Goal: Check status: Check status

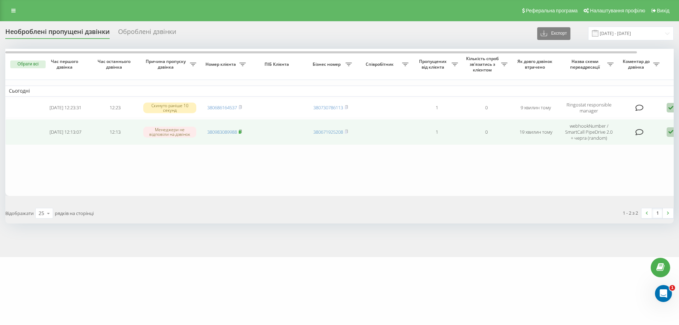
click at [242, 130] on icon at bounding box center [240, 131] width 2 height 3
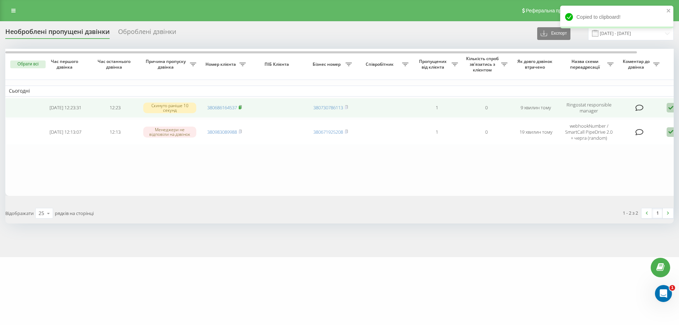
click at [242, 106] on icon at bounding box center [240, 107] width 3 height 4
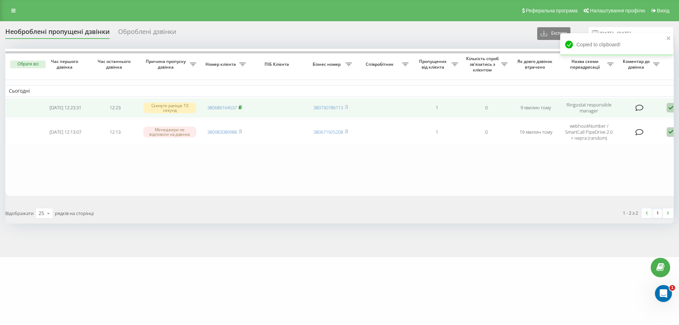
click at [242, 106] on icon at bounding box center [240, 106] width 2 height 3
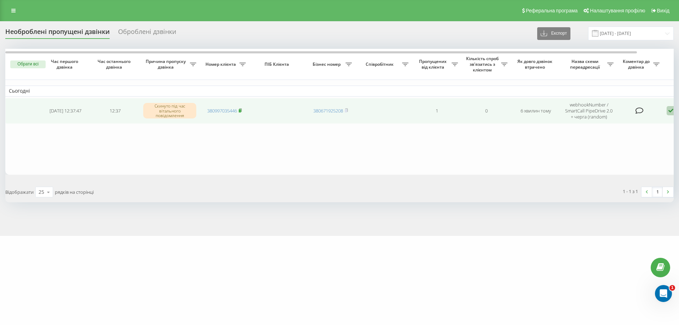
click at [241, 110] on icon at bounding box center [240, 110] width 3 height 4
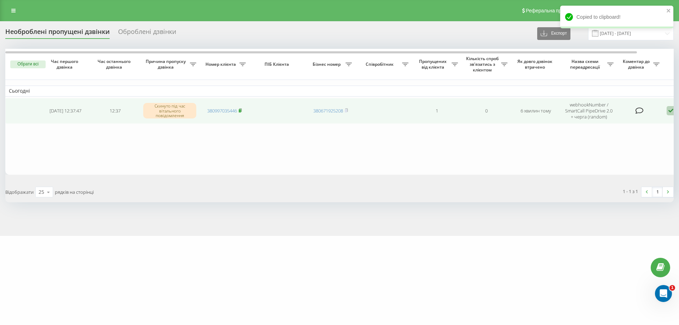
click at [242, 110] on icon at bounding box center [240, 110] width 3 height 4
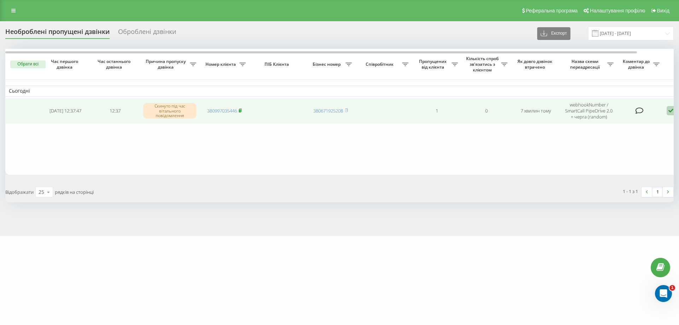
click at [241, 110] on rect at bounding box center [240, 110] width 2 height 3
